Goal: Task Accomplishment & Management: Complete application form

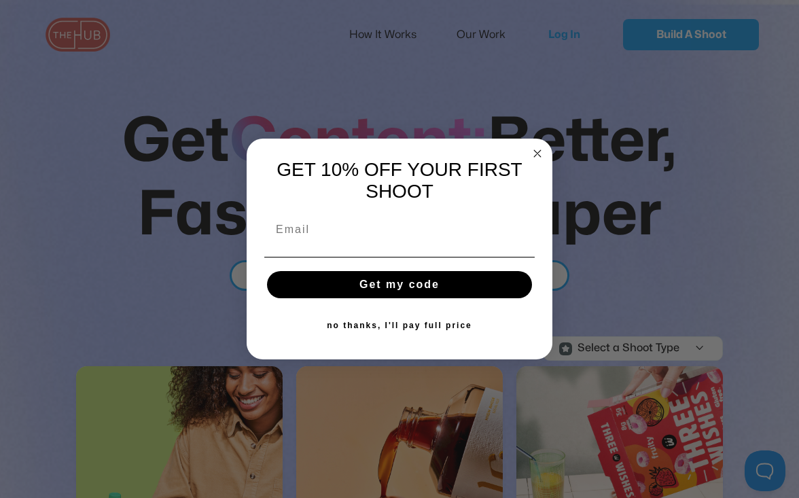
click at [536, 150] on icon "Close dialog" at bounding box center [537, 153] width 7 height 7
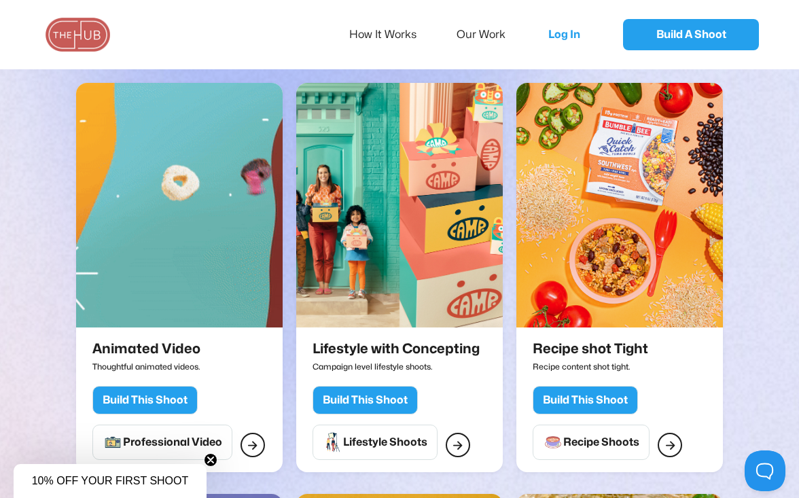
scroll to position [727, 0]
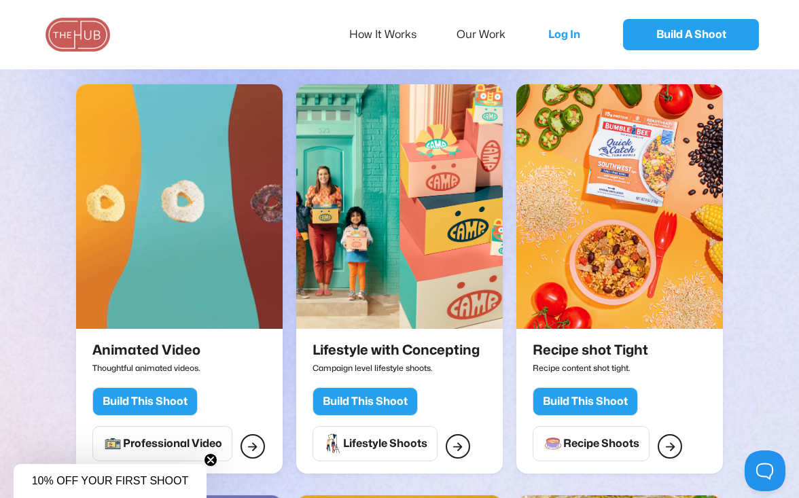
click at [390, 395] on div "Build This Shoot" at bounding box center [365, 402] width 85 height 14
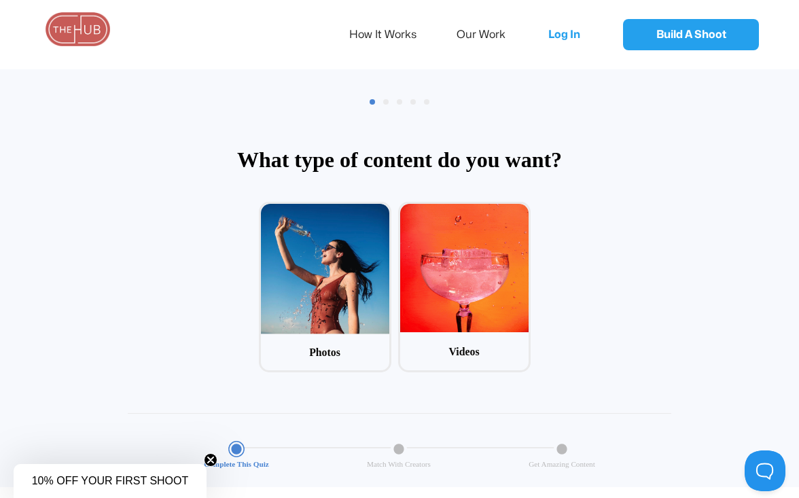
click at [75, 33] on img at bounding box center [78, 29] width 68 height 34
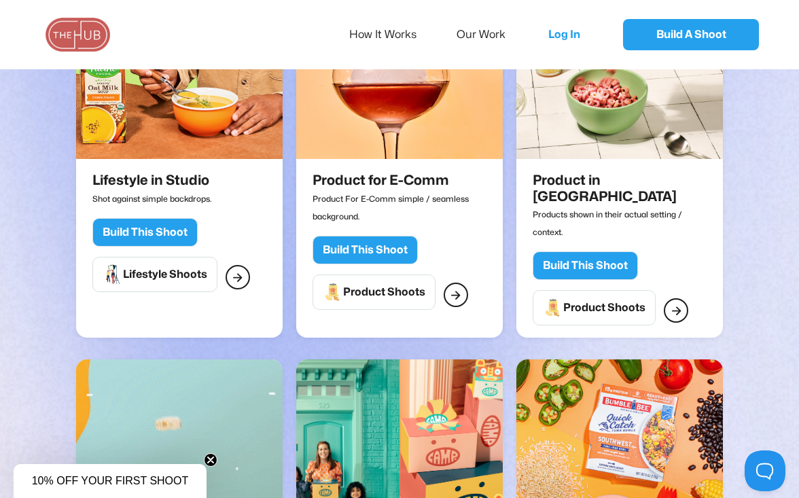
scroll to position [455, 0]
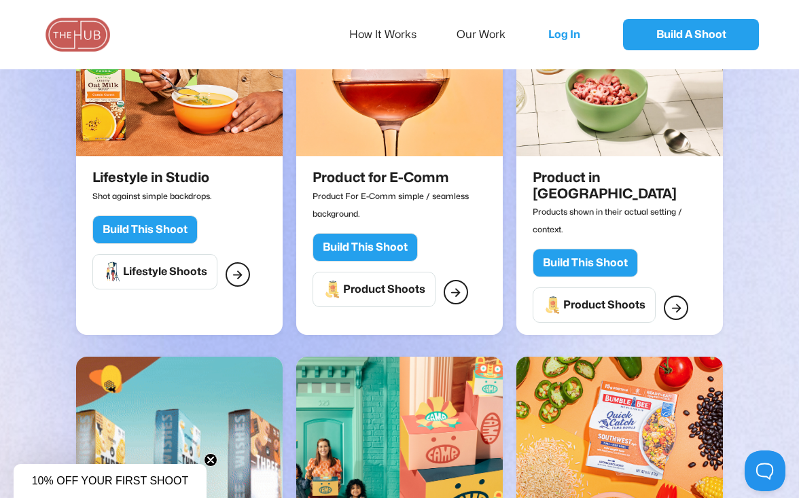
click at [152, 235] on div "Build This Shoot" at bounding box center [145, 230] width 85 height 14
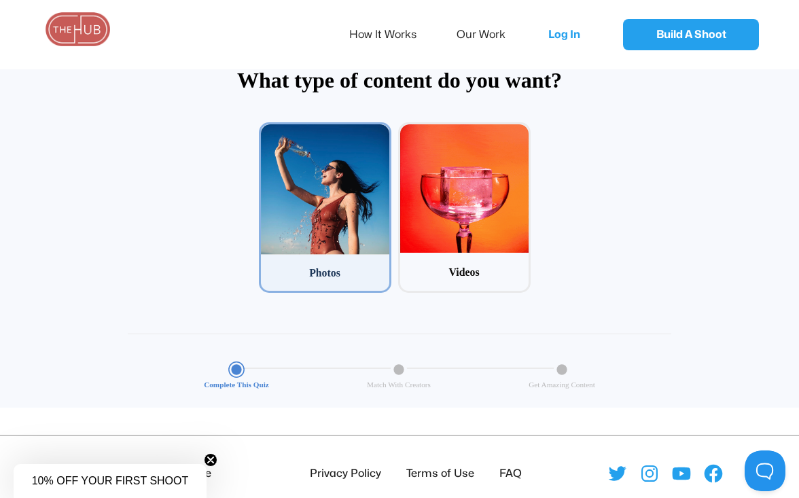
scroll to position [107, 0]
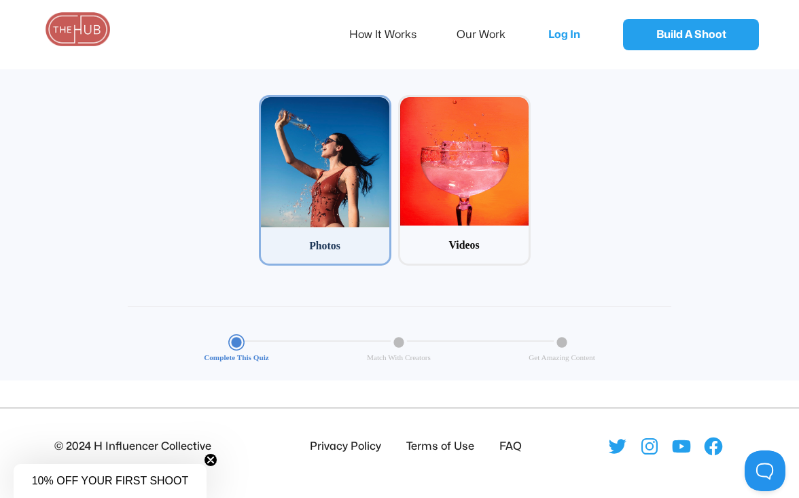
click at [339, 181] on div at bounding box center [325, 162] width 128 height 131
click at [268, 104] on input "1 Photos" at bounding box center [263, 99] width 9 height 9
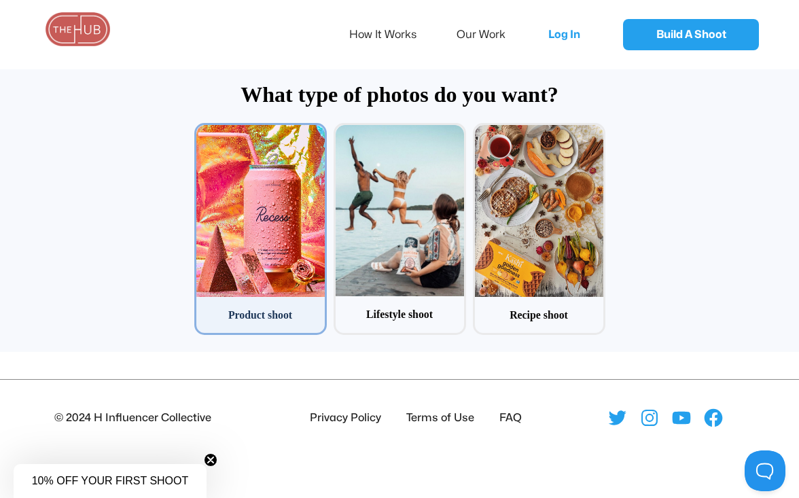
click at [230, 254] on div at bounding box center [260, 210] width 128 height 171
click at [203, 132] on input "1 Product shoot" at bounding box center [198, 127] width 9 height 9
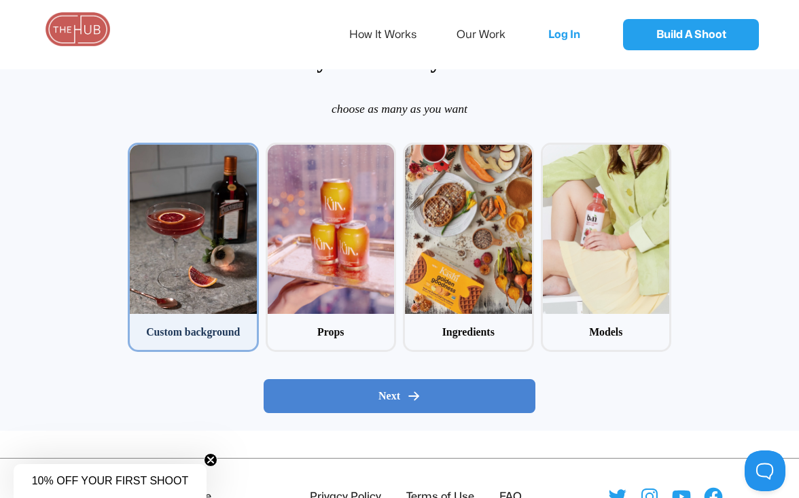
scroll to position [131, 0]
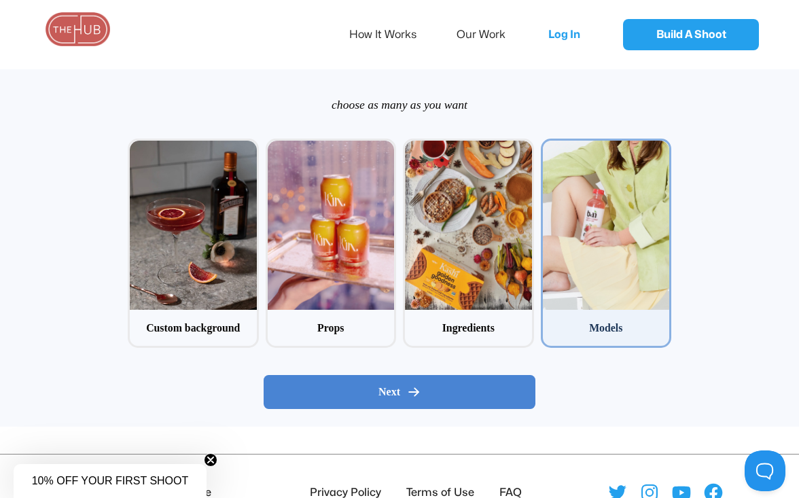
click at [591, 243] on div at bounding box center [606, 225] width 127 height 169
click at [550, 148] on input "4 Models" at bounding box center [545, 143] width 9 height 9
checkbox input "true"
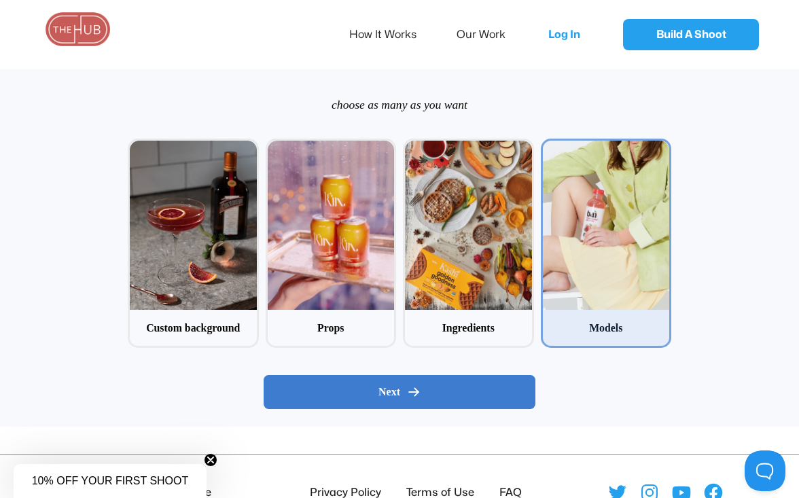
click at [425, 393] on div "Next" at bounding box center [399, 392] width 249 height 14
radio input "false"
radio input "true"
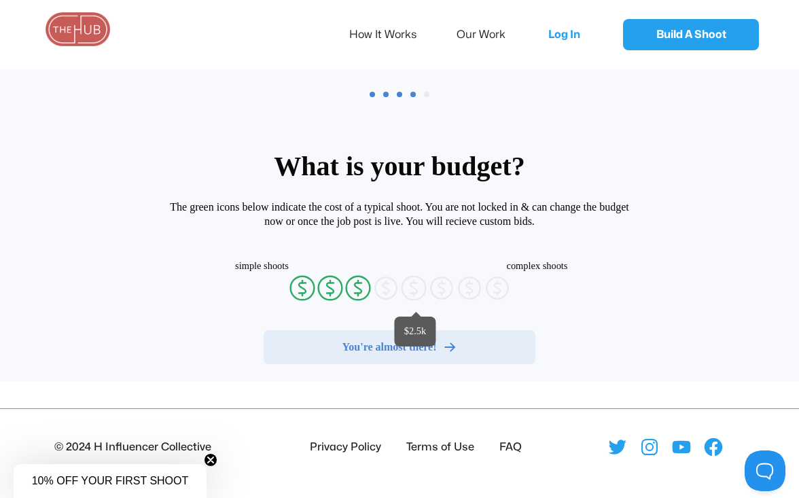
radio input "false"
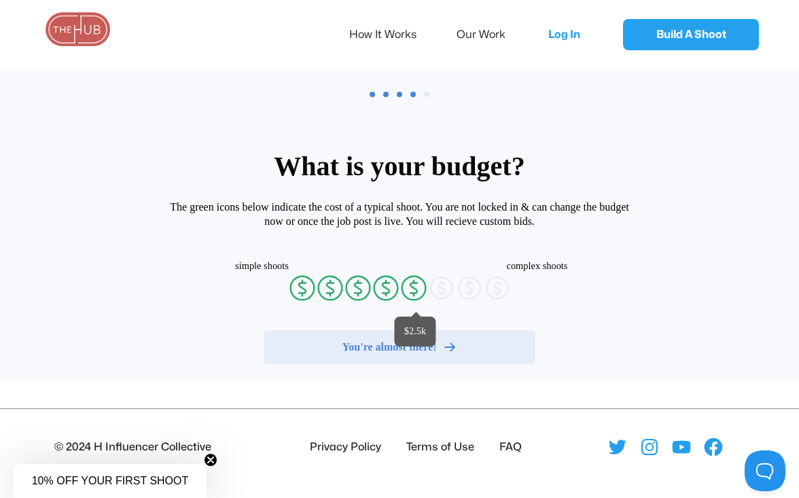
radio input "false"
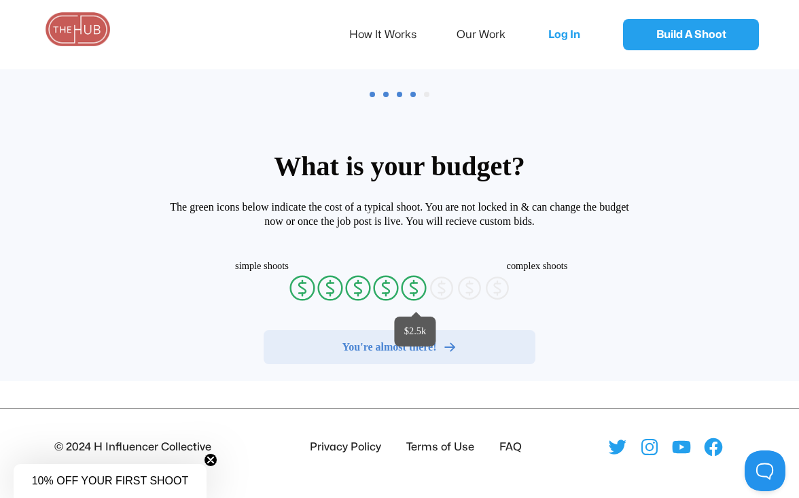
radio input "false"
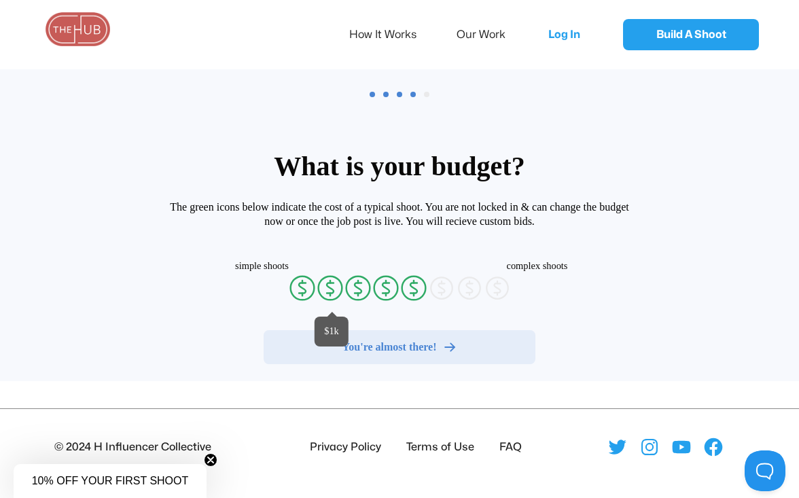
radio input "false"
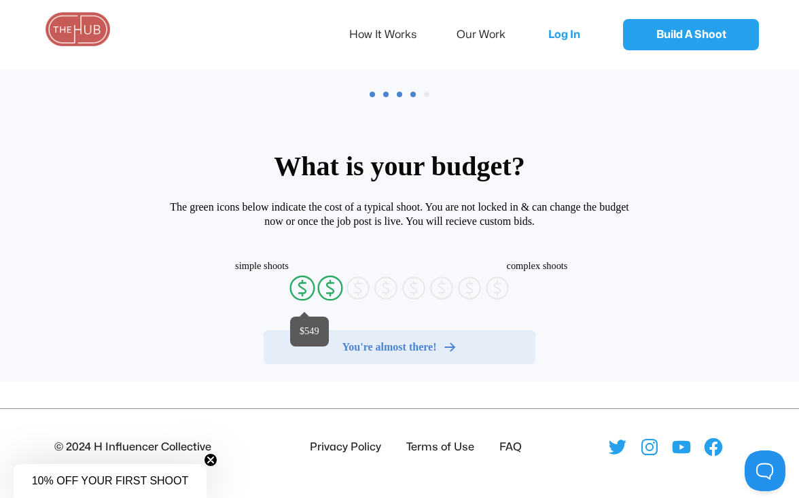
radio input "false"
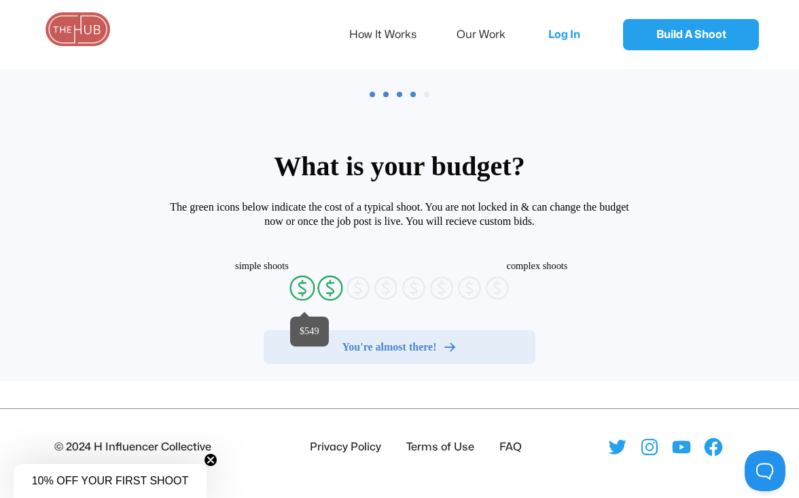
radio input "false"
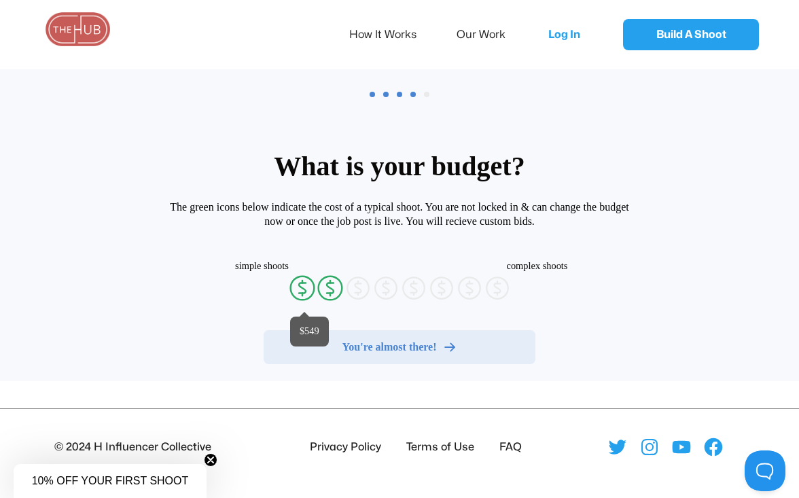
radio input "false"
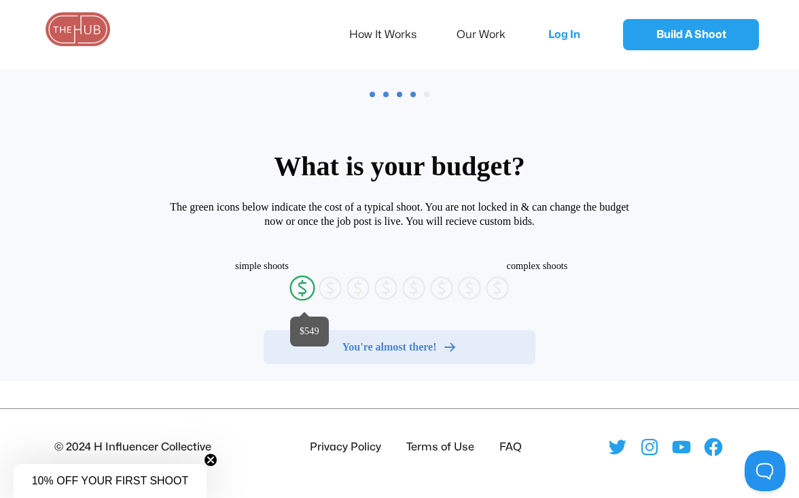
radio input "false"
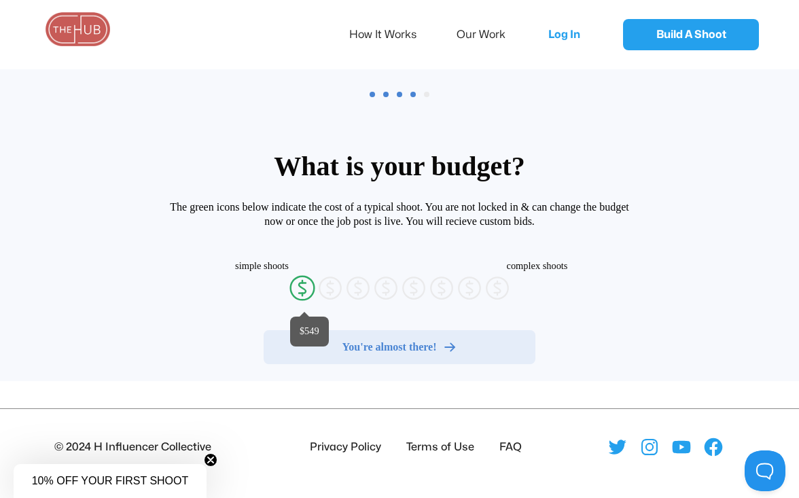
radio input "false"
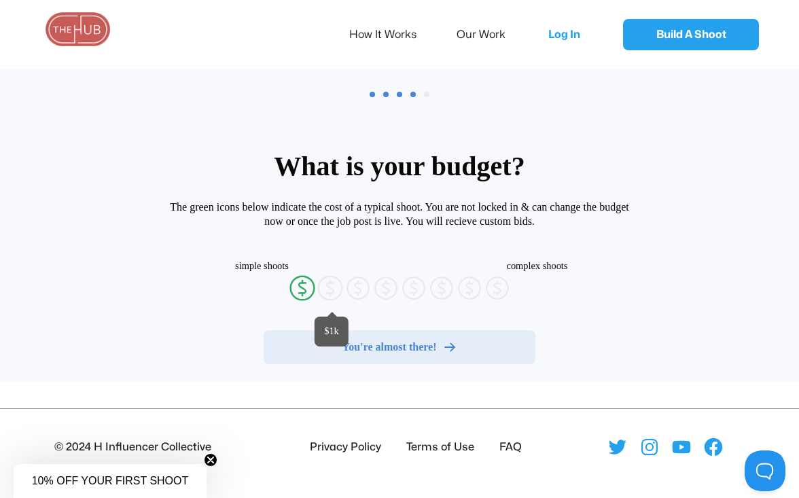
radio input "false"
click at [319, 281] on circle at bounding box center [330, 288] width 24 height 24
radio input "true"
radio input "false"
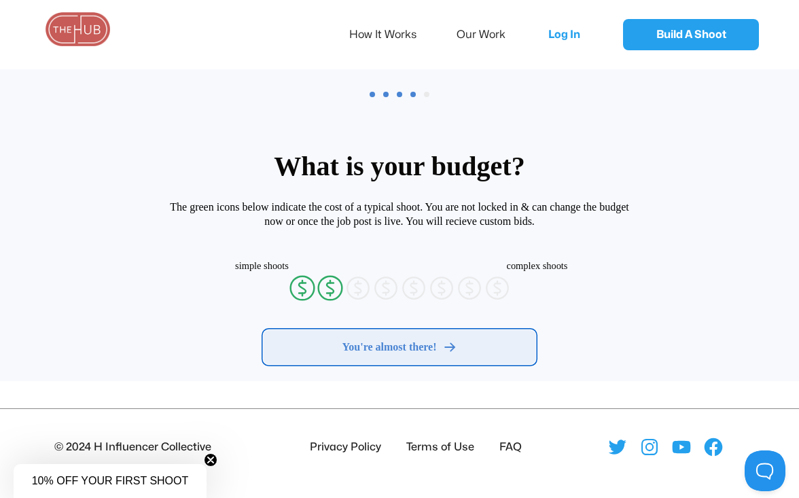
click at [409, 349] on span "You're almost there!" at bounding box center [390, 348] width 94 height 14
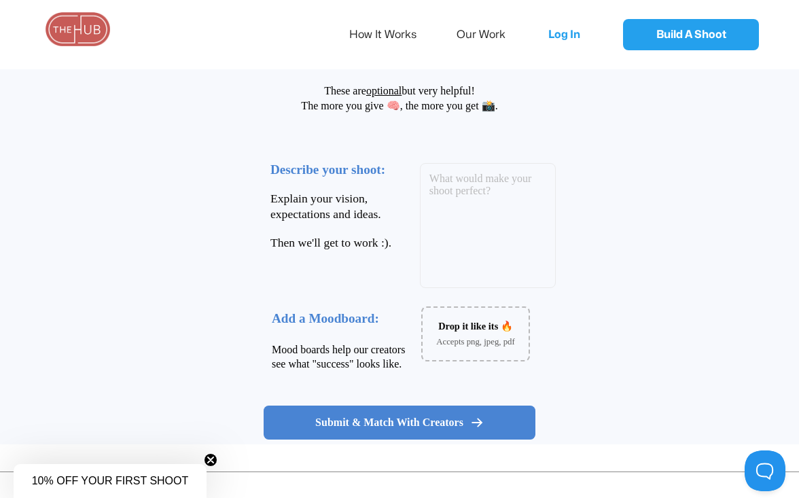
scroll to position [0, 0]
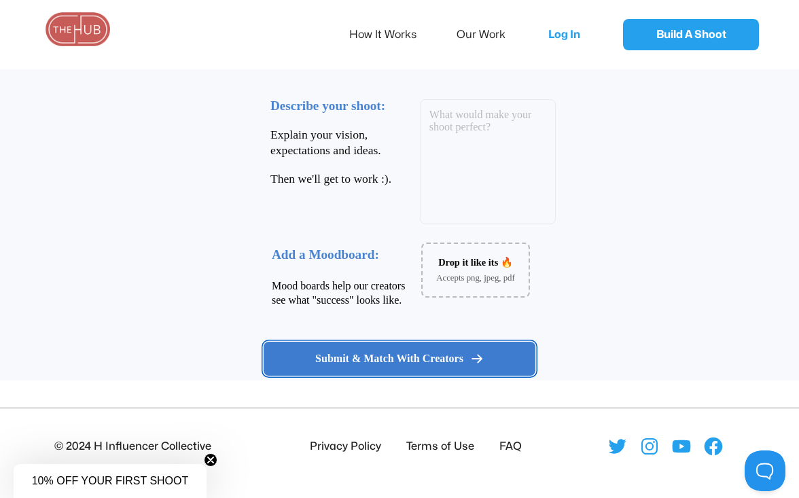
click at [437, 350] on button "Submit & Match With Creators" at bounding box center [400, 359] width 272 height 34
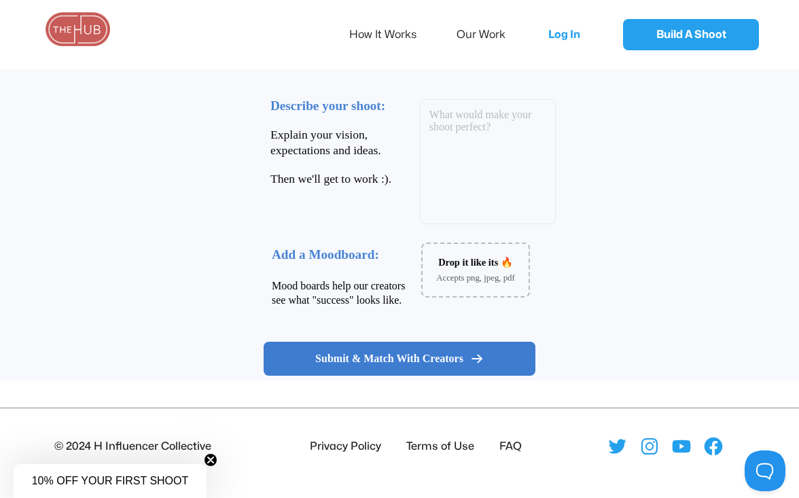
scroll to position [65, 0]
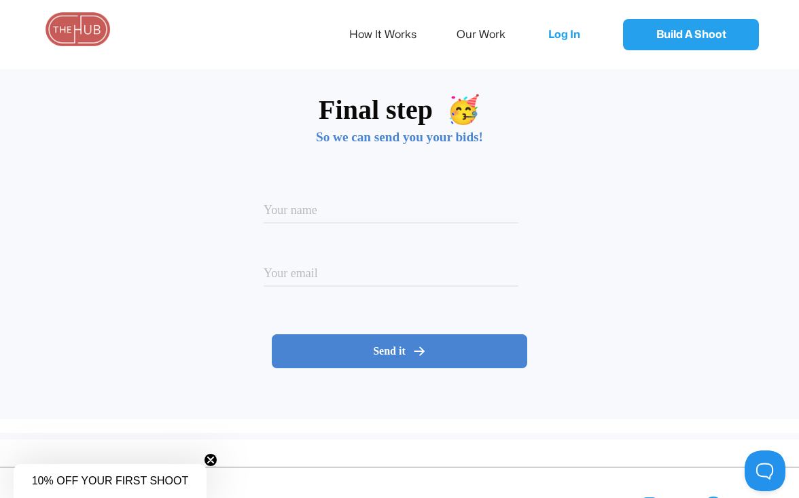
click at [100, 24] on img at bounding box center [78, 29] width 68 height 34
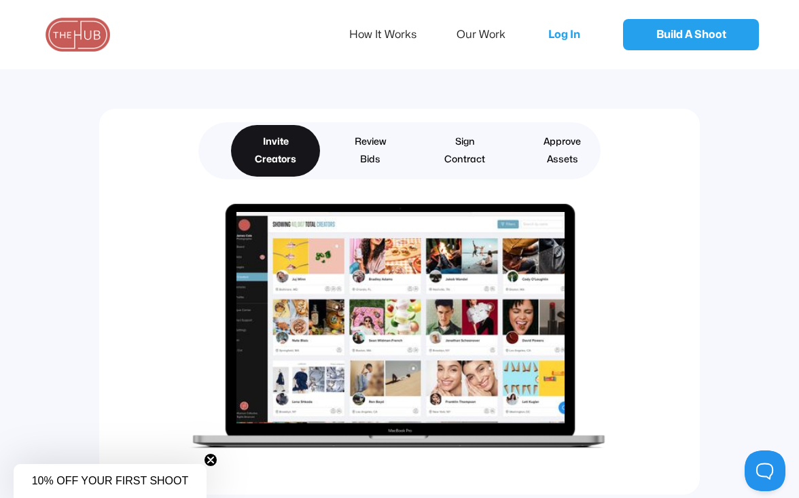
scroll to position [3287, 0]
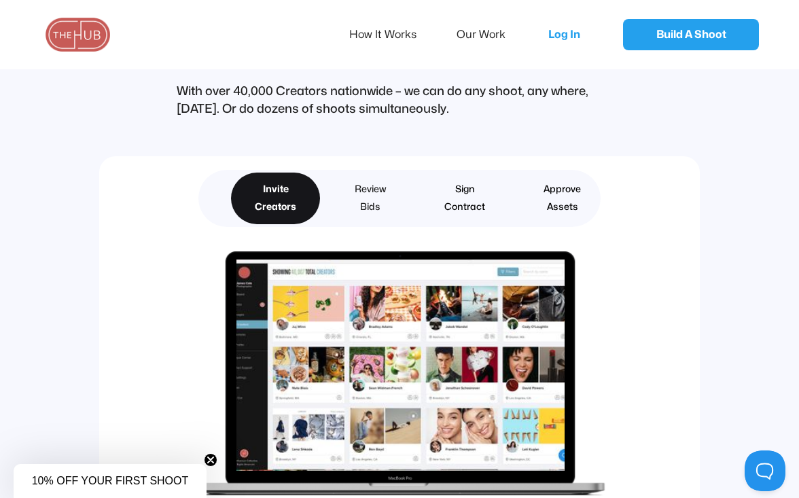
click at [366, 181] on div "Review Bids" at bounding box center [370, 198] width 31 height 35
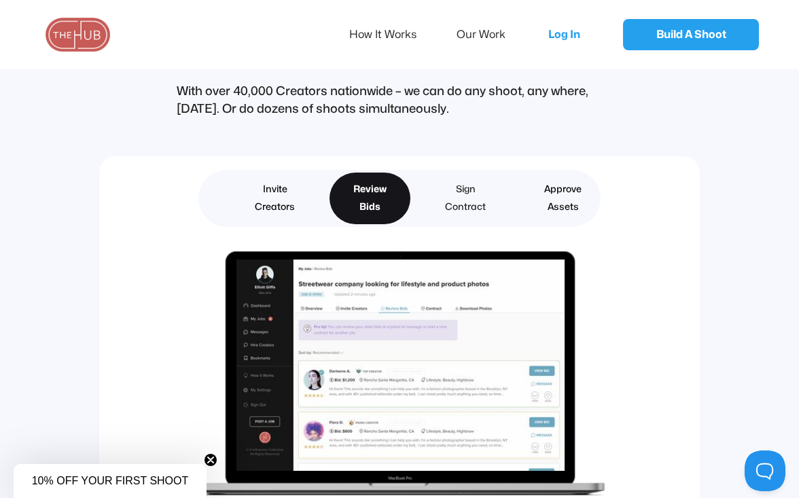
click at [464, 192] on div "Sign Contract" at bounding box center [465, 198] width 41 height 35
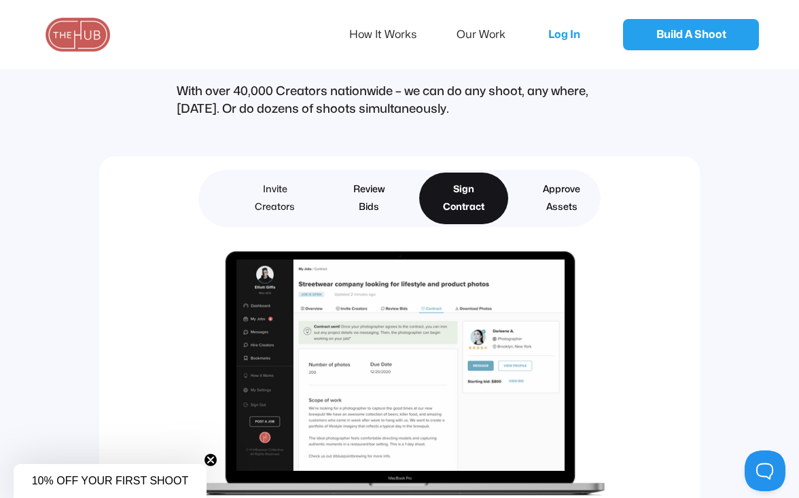
click at [263, 190] on div "Invite Creators" at bounding box center [275, 198] width 40 height 35
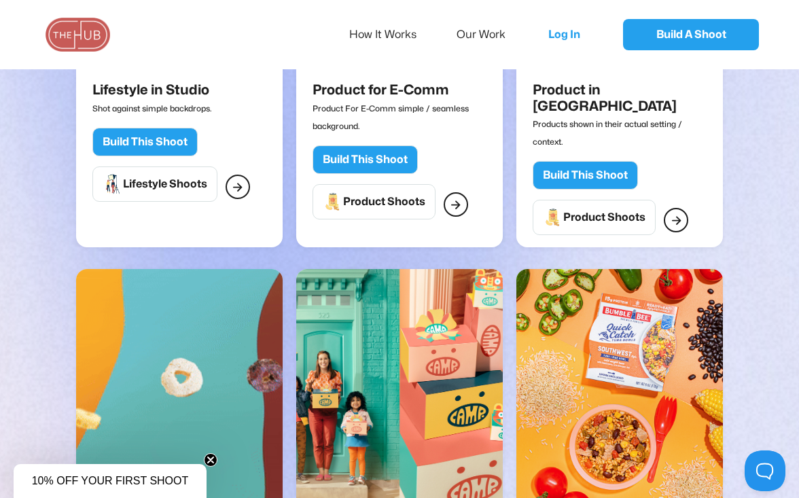
scroll to position [553, 0]
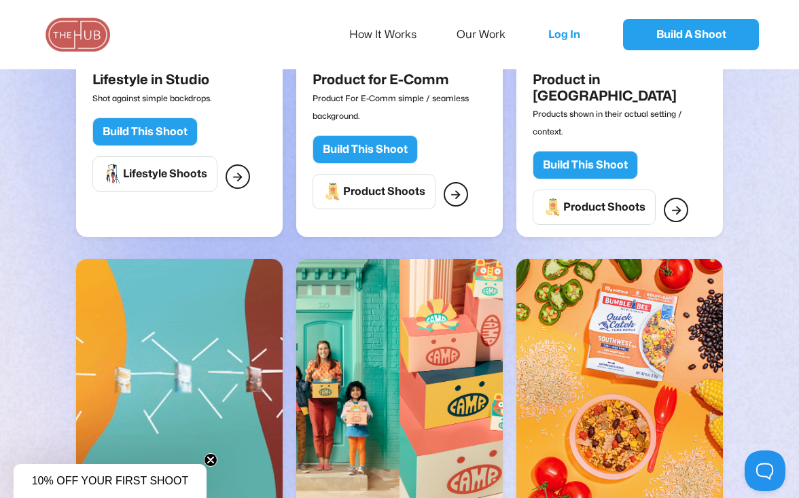
click at [209, 462] on circle "Close teaser" at bounding box center [211, 460] width 13 height 13
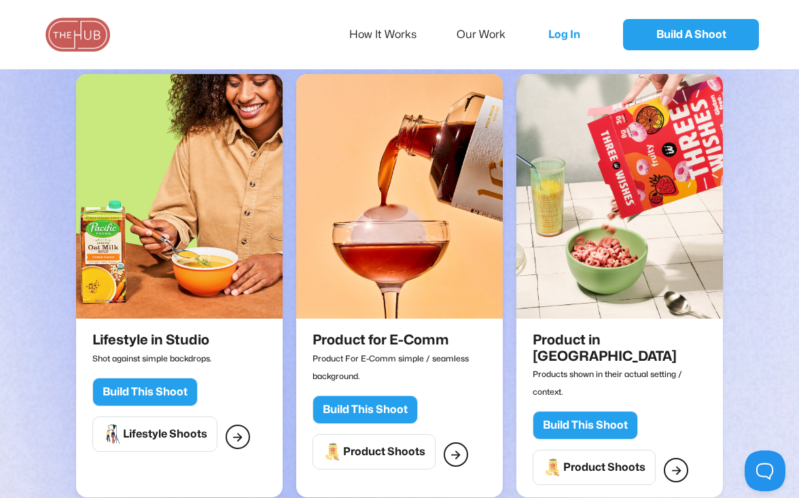
scroll to position [464, 0]
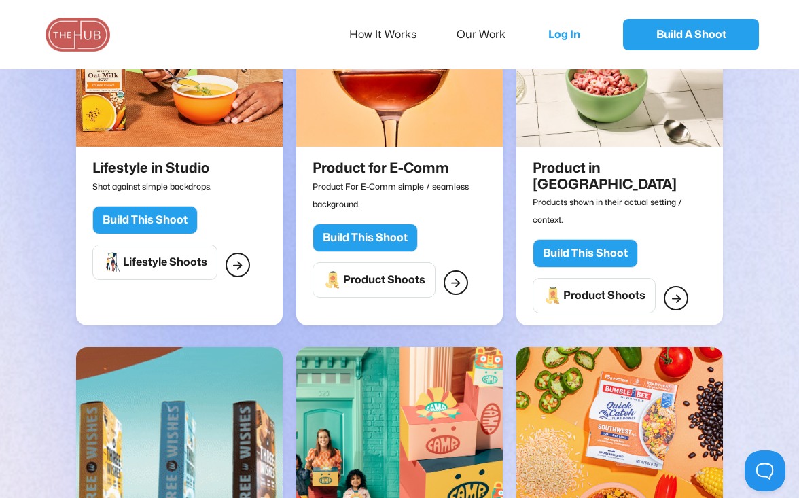
click at [373, 232] on div "Build This Shoot" at bounding box center [365, 238] width 85 height 14
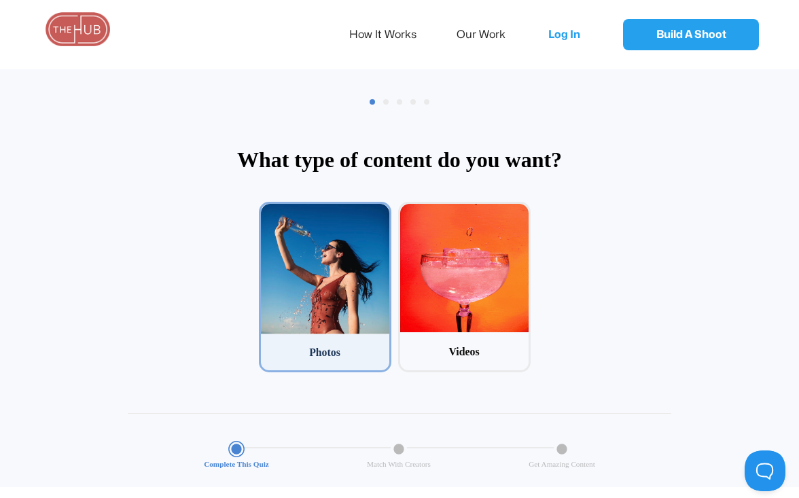
click at [333, 273] on div at bounding box center [325, 269] width 128 height 131
click at [268, 211] on input "1 Photos" at bounding box center [263, 206] width 9 height 9
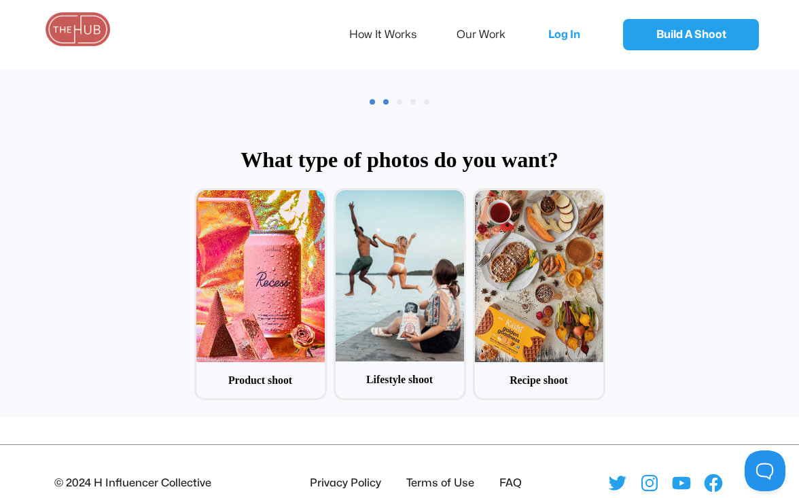
scroll to position [65, 0]
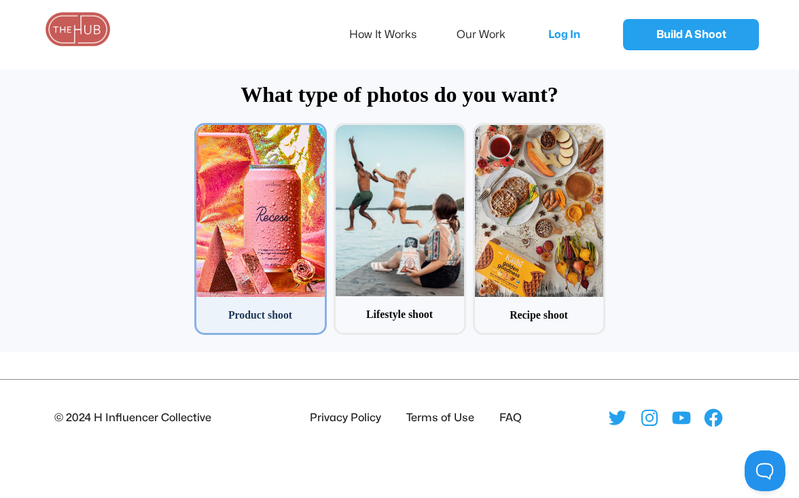
click at [283, 271] on div at bounding box center [260, 210] width 128 height 171
click at [203, 132] on input "1 Product shoot" at bounding box center [198, 127] width 9 height 9
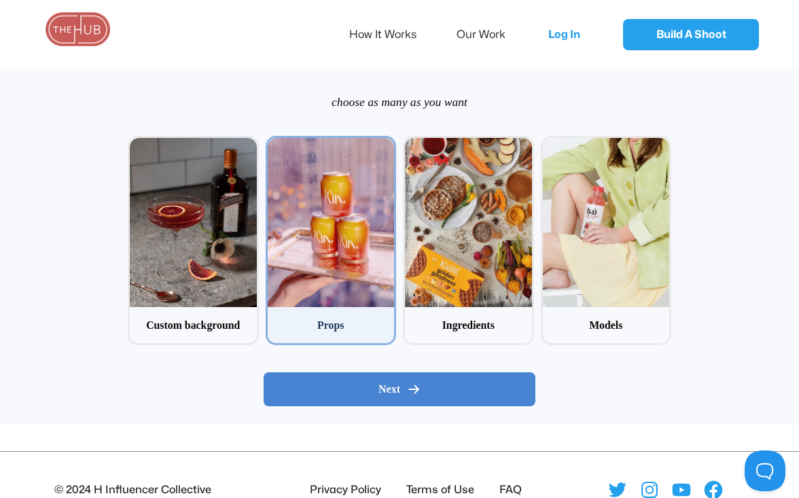
scroll to position [135, 0]
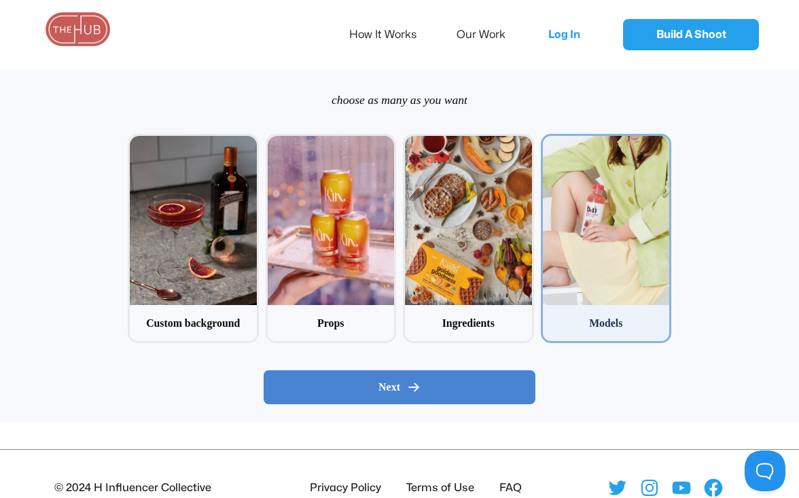
click at [630, 266] on div at bounding box center [606, 220] width 127 height 169
click at [550, 143] on input "4 Models" at bounding box center [545, 138] width 9 height 9
click at [585, 279] on div at bounding box center [606, 220] width 127 height 169
click at [550, 143] on input "4 Models" at bounding box center [545, 138] width 9 height 9
checkbox input "false"
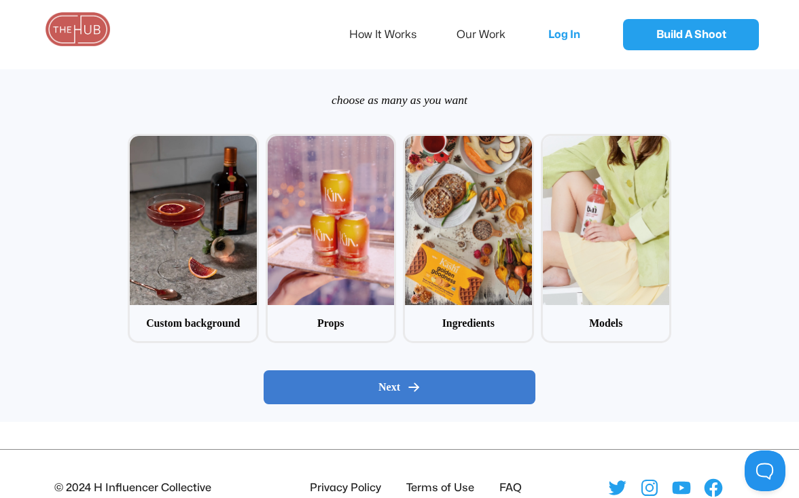
click at [453, 395] on button "Next" at bounding box center [400, 388] width 272 height 34
radio input "false"
radio input "true"
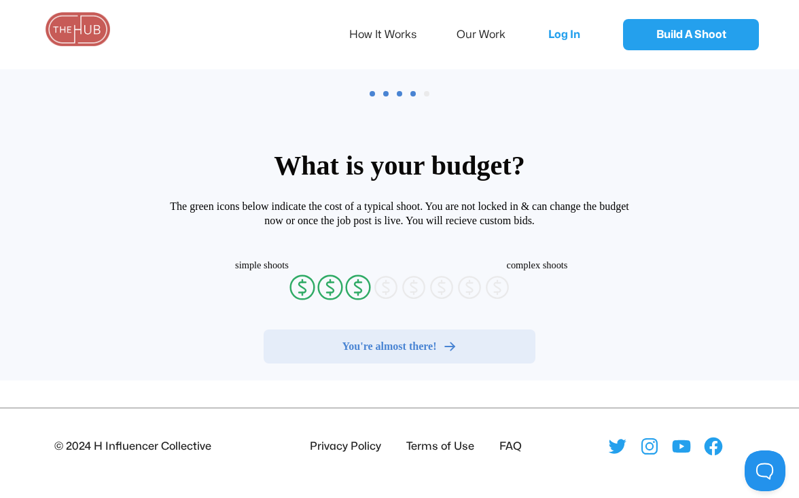
scroll to position [65, 0]
radio input "false"
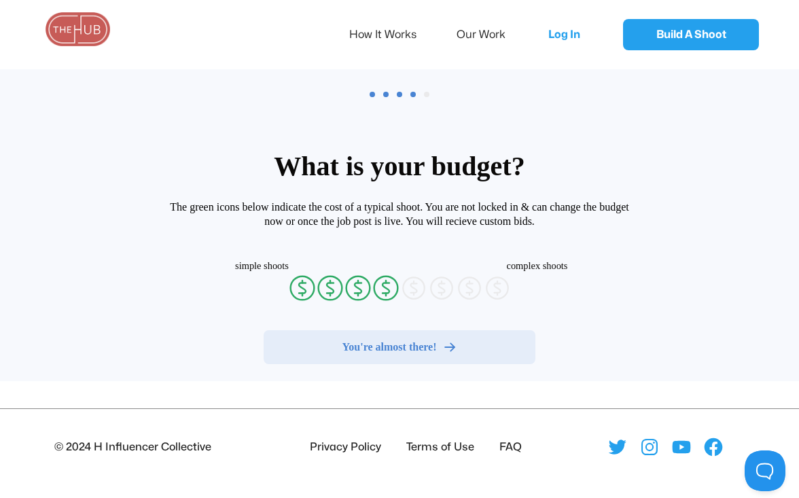
radio input "false"
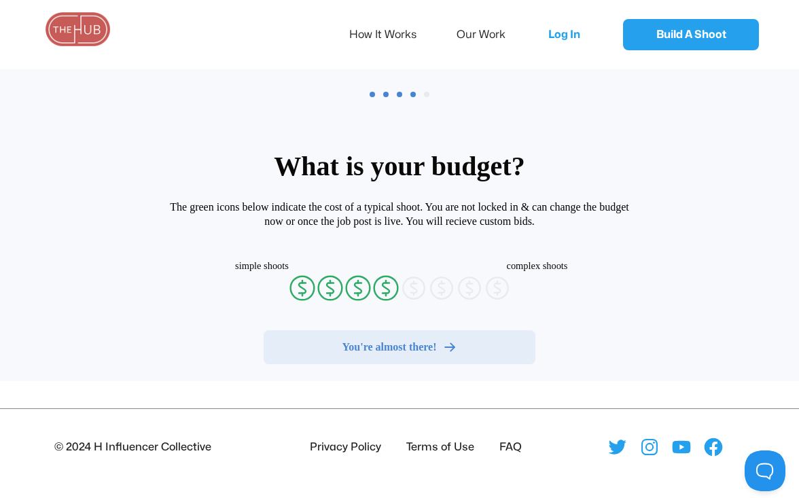
radio input "false"
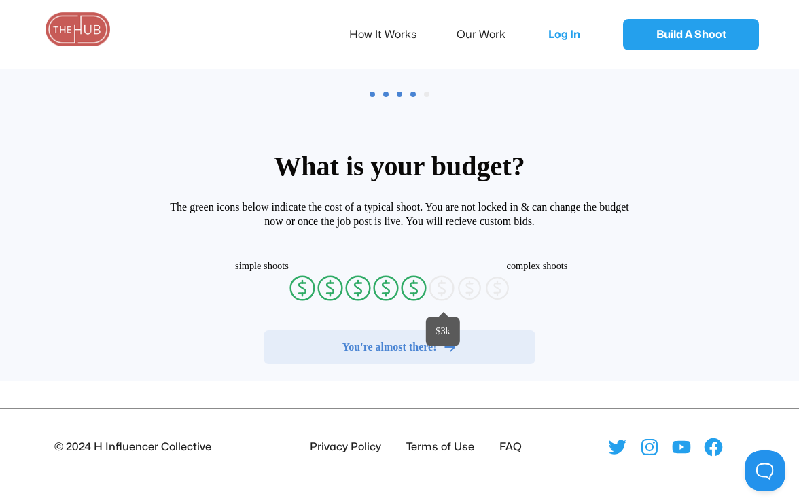
radio input "false"
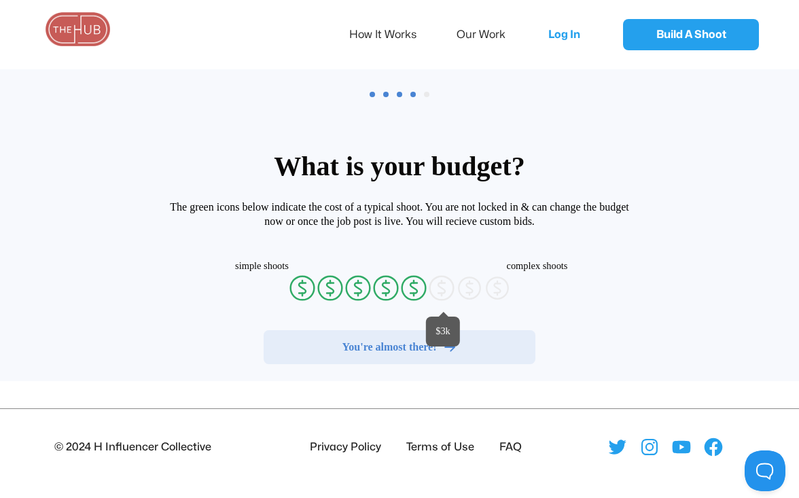
radio input "false"
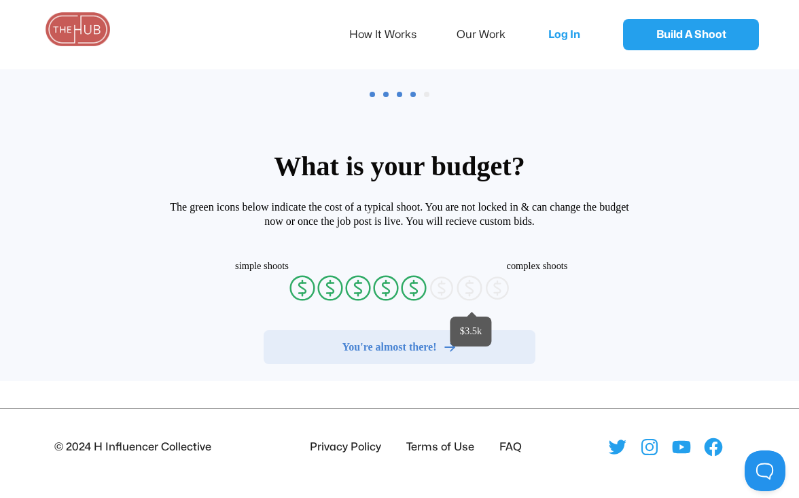
radio input "false"
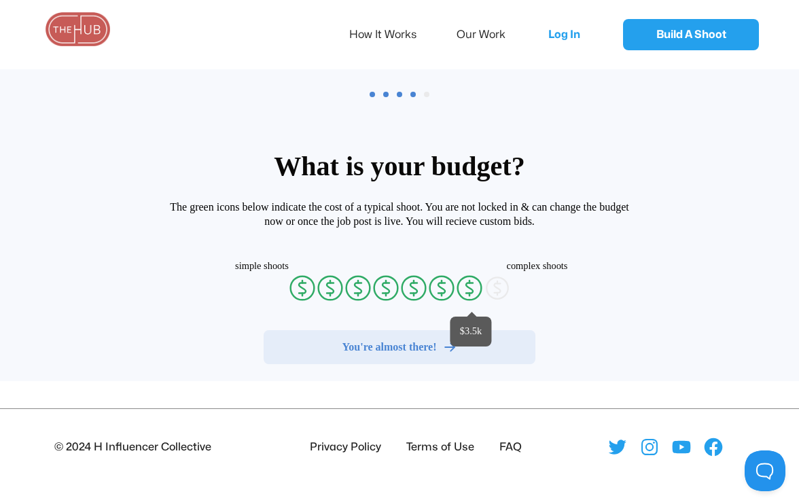
radio input "false"
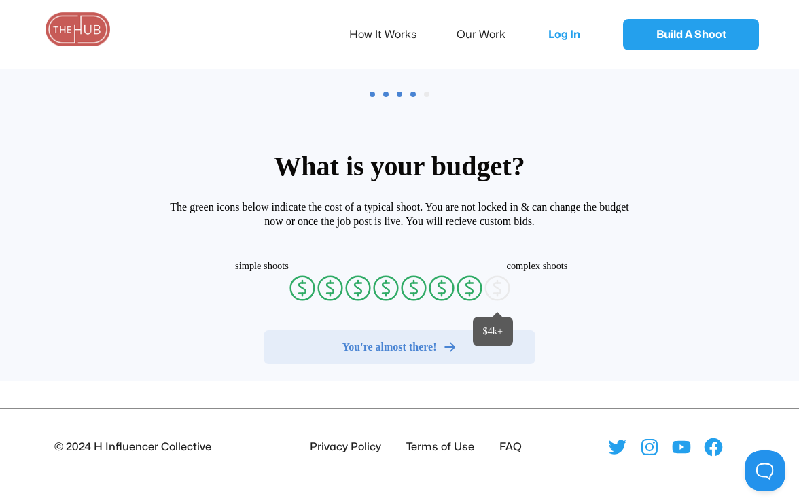
radio input "false"
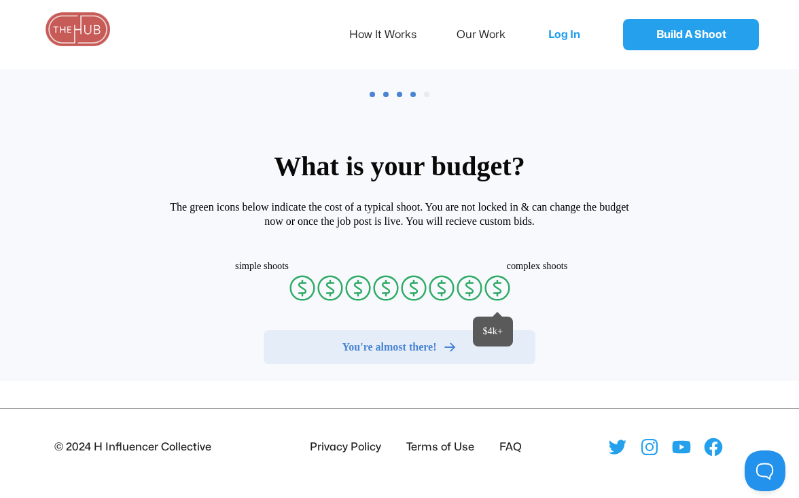
radio input "false"
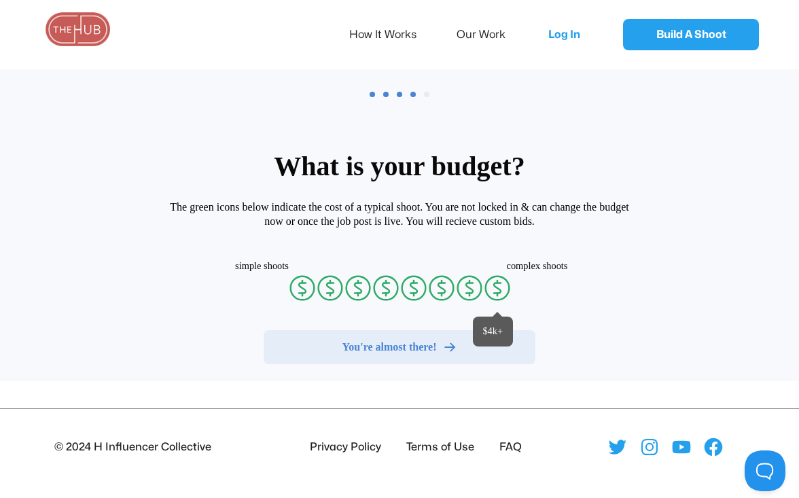
radio input "false"
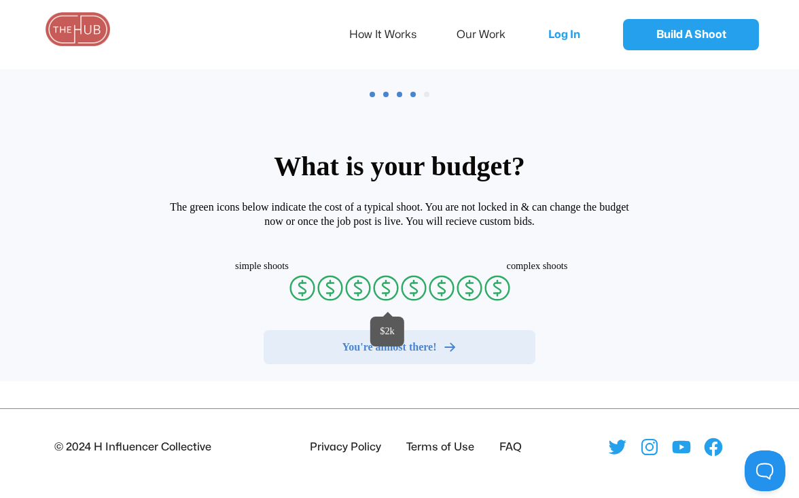
radio input "false"
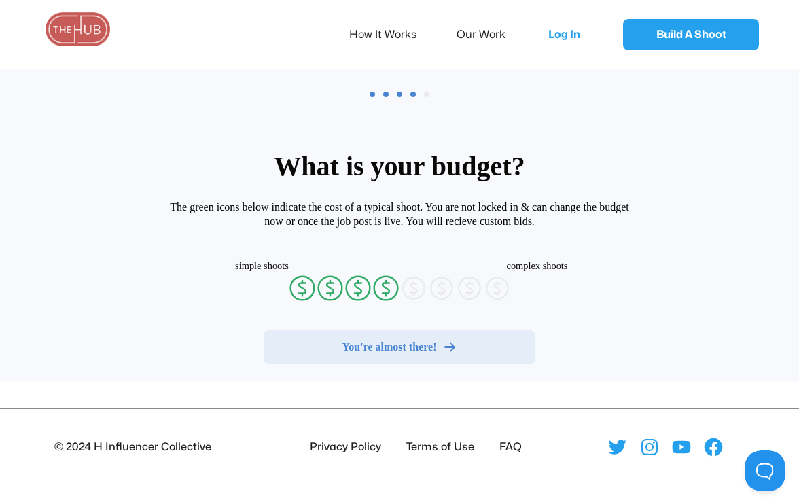
radio input "false"
click at [379, 33] on link "How It Works" at bounding box center [392, 34] width 86 height 29
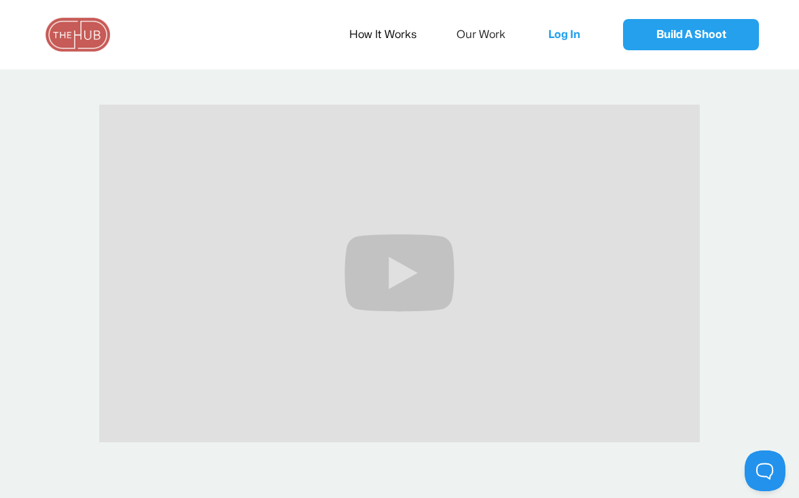
scroll to position [290, 0]
